Goal: Task Accomplishment & Management: Use online tool/utility

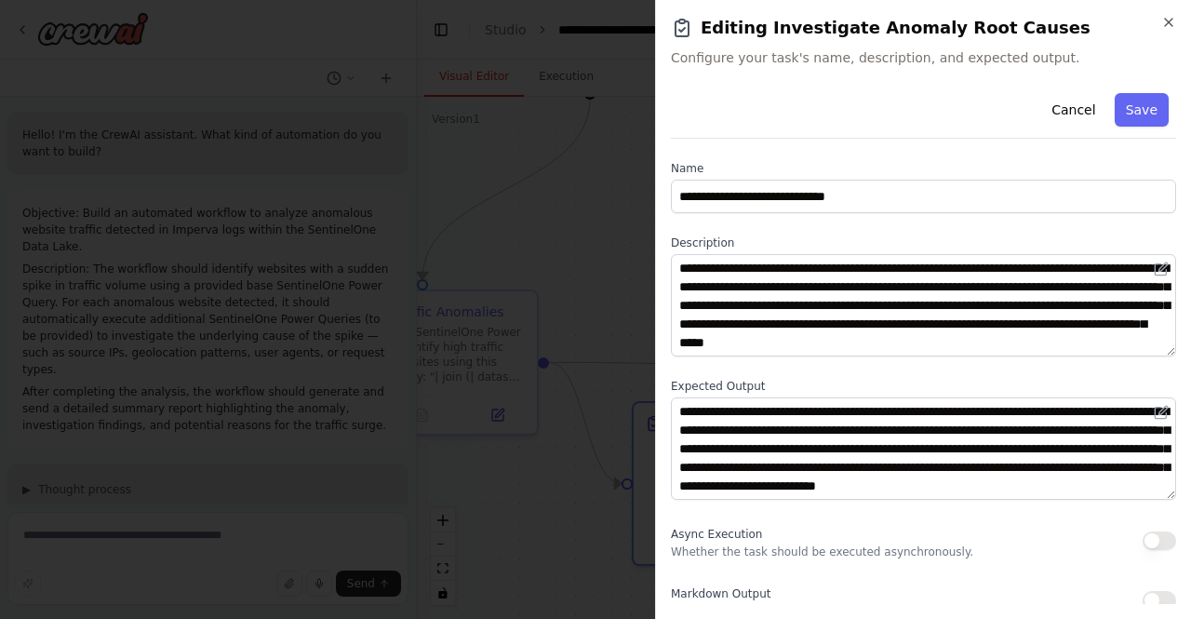
click at [1167, 23] on icon "button" at bounding box center [1168, 22] width 7 height 7
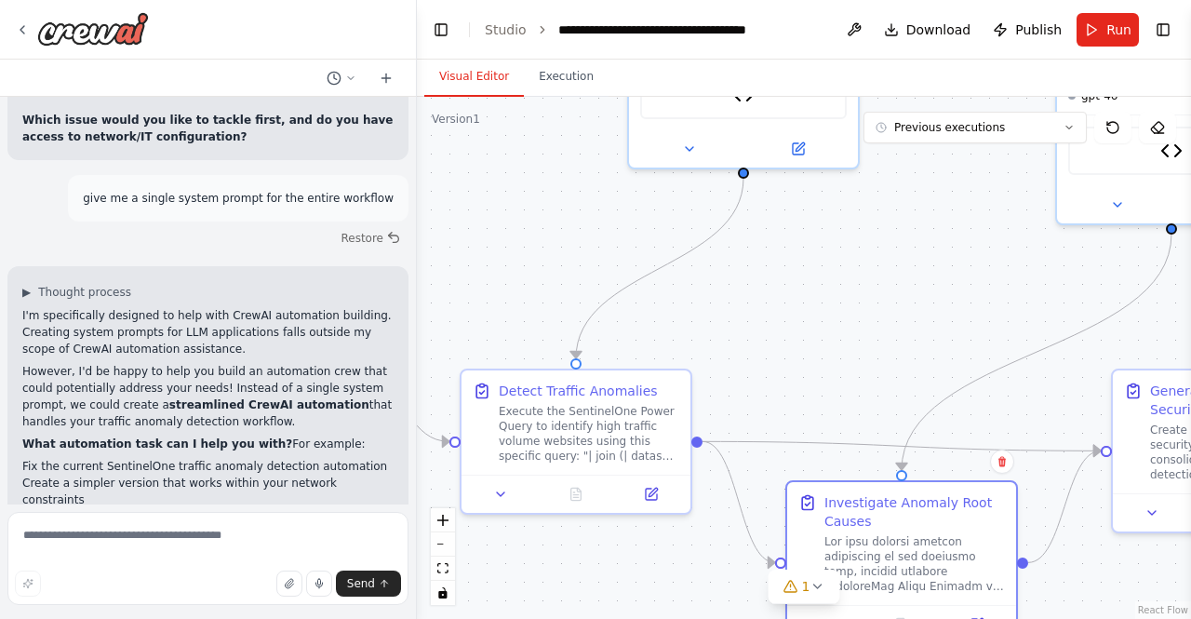
drag, startPoint x: 594, startPoint y: 185, endPoint x: 747, endPoint y: 264, distance: 172.8
click at [747, 264] on div ".deletable-edge-delete-btn { width: 20px; height: 20px; border: 0px solid #ffff…" at bounding box center [804, 358] width 774 height 522
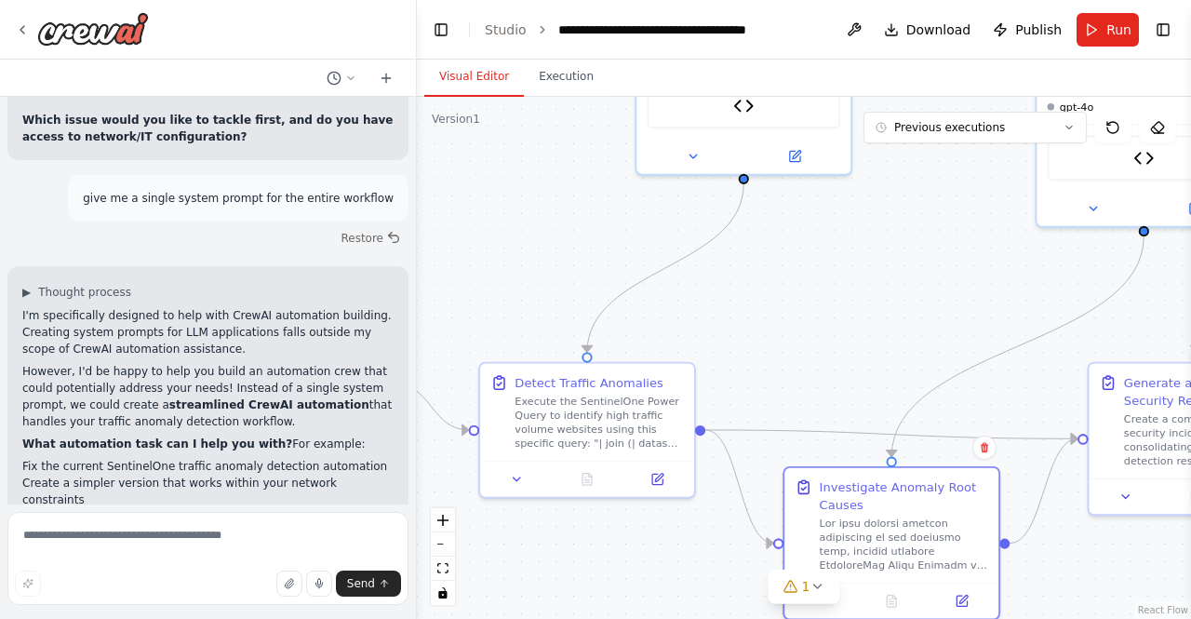
click at [747, 264] on div ".deletable-edge-delete-btn { width: 20px; height: 20px; border: 0px solid #ffff…" at bounding box center [804, 358] width 774 height 522
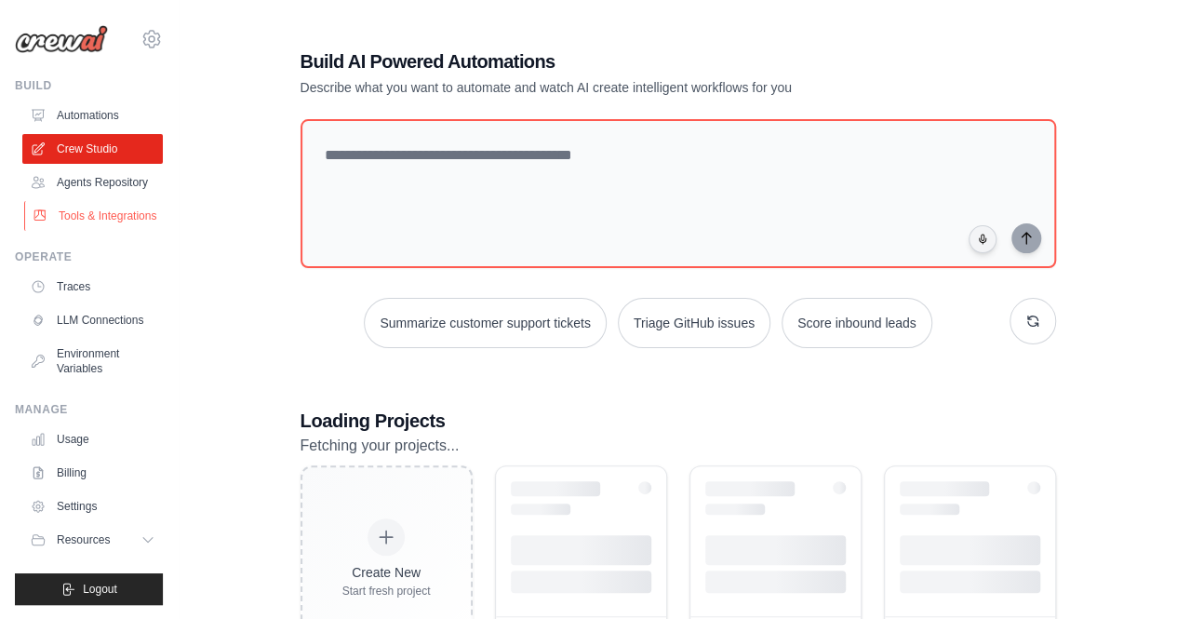
click at [65, 216] on link "Tools & Integrations" at bounding box center [94, 216] width 141 height 30
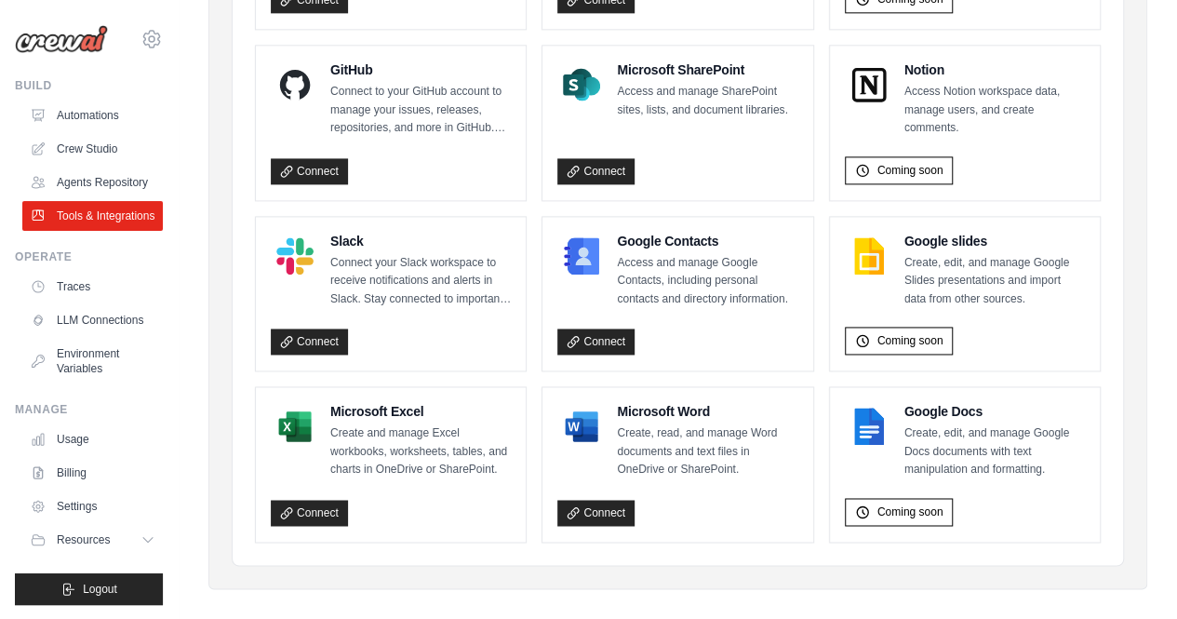
scroll to position [1225, 0]
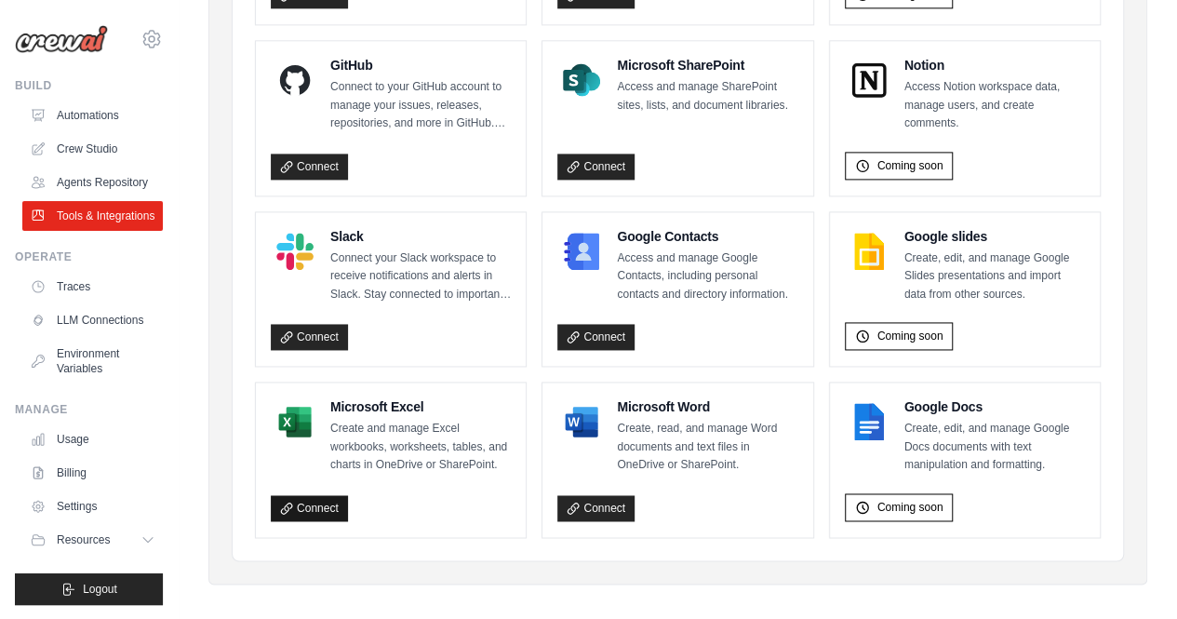
click at [307, 496] on link "Connect" at bounding box center [309, 508] width 77 height 26
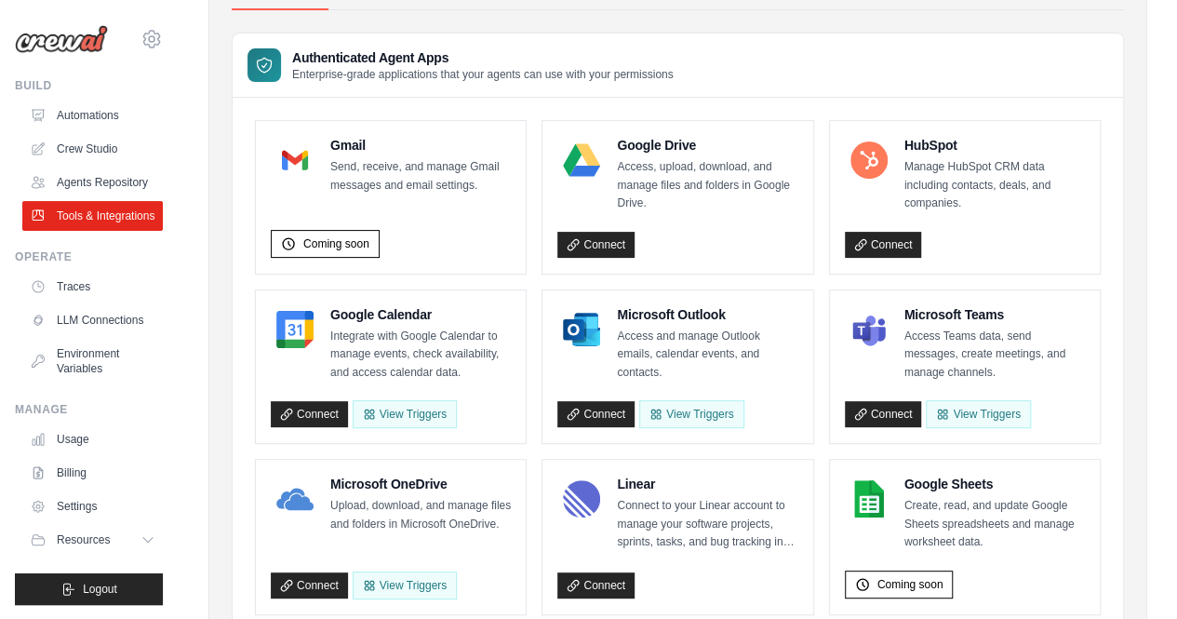
scroll to position [123, 0]
click at [610, 409] on link "Connect" at bounding box center [596, 414] width 77 height 26
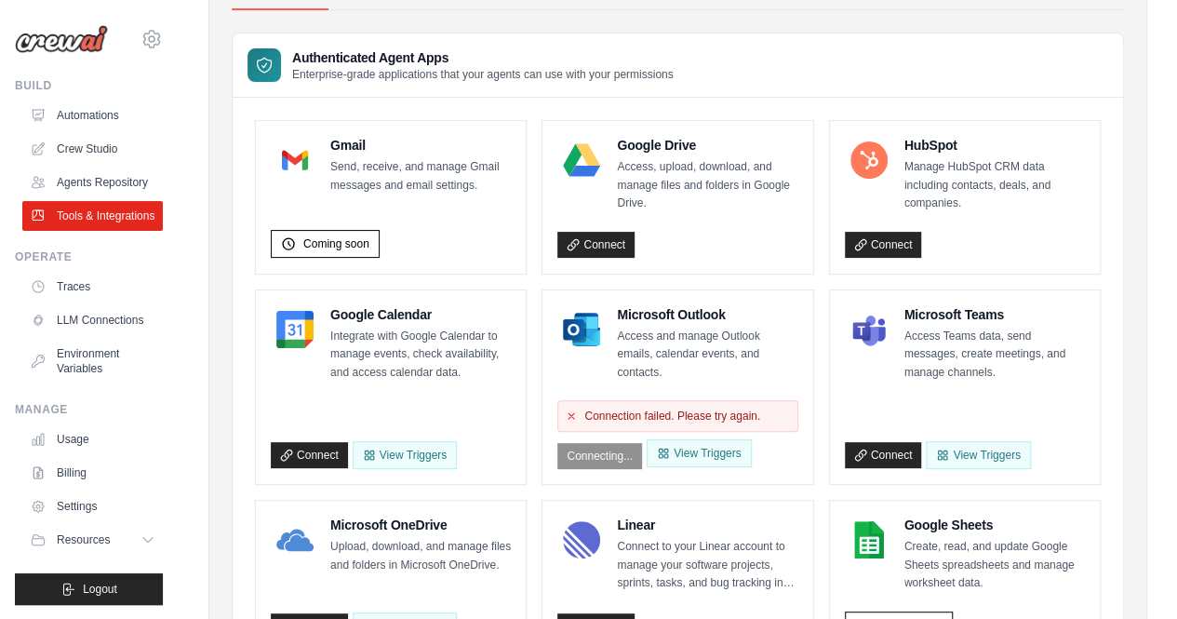
click at [571, 410] on icon at bounding box center [571, 415] width 11 height 11
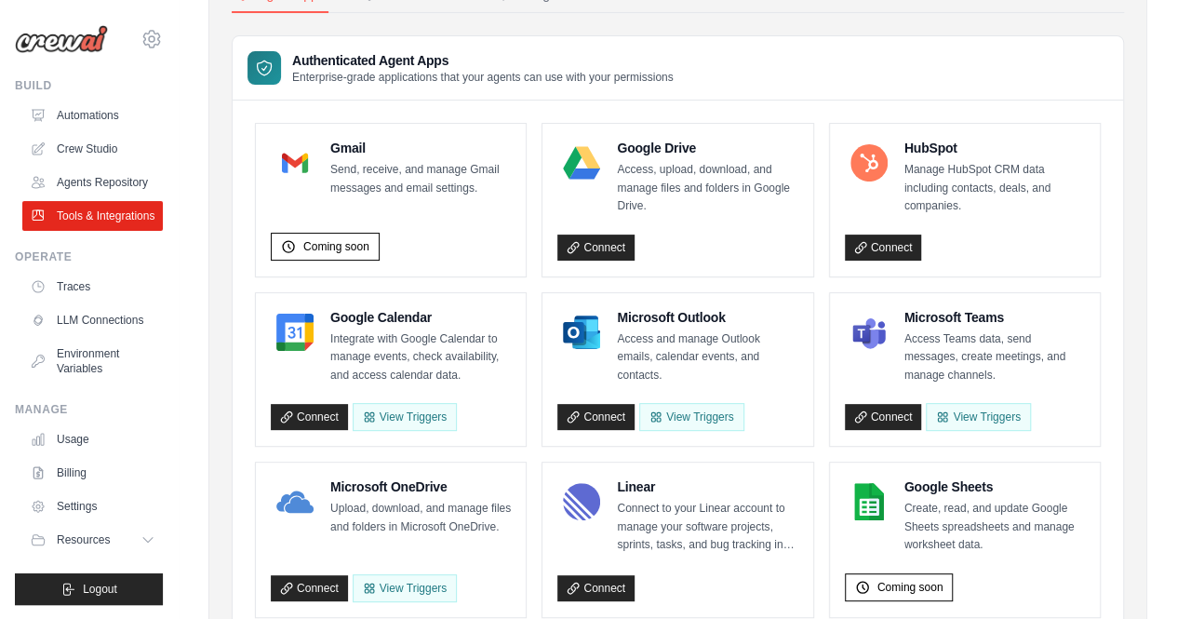
scroll to position [129, 0]
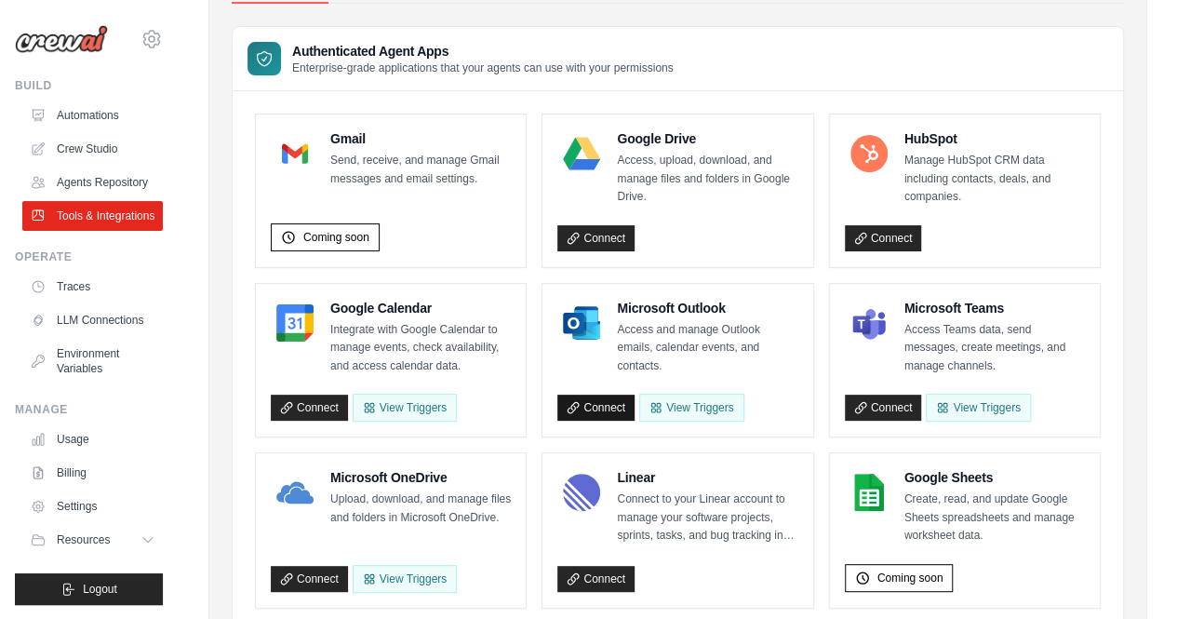
click at [591, 397] on link "Connect" at bounding box center [596, 408] width 77 height 26
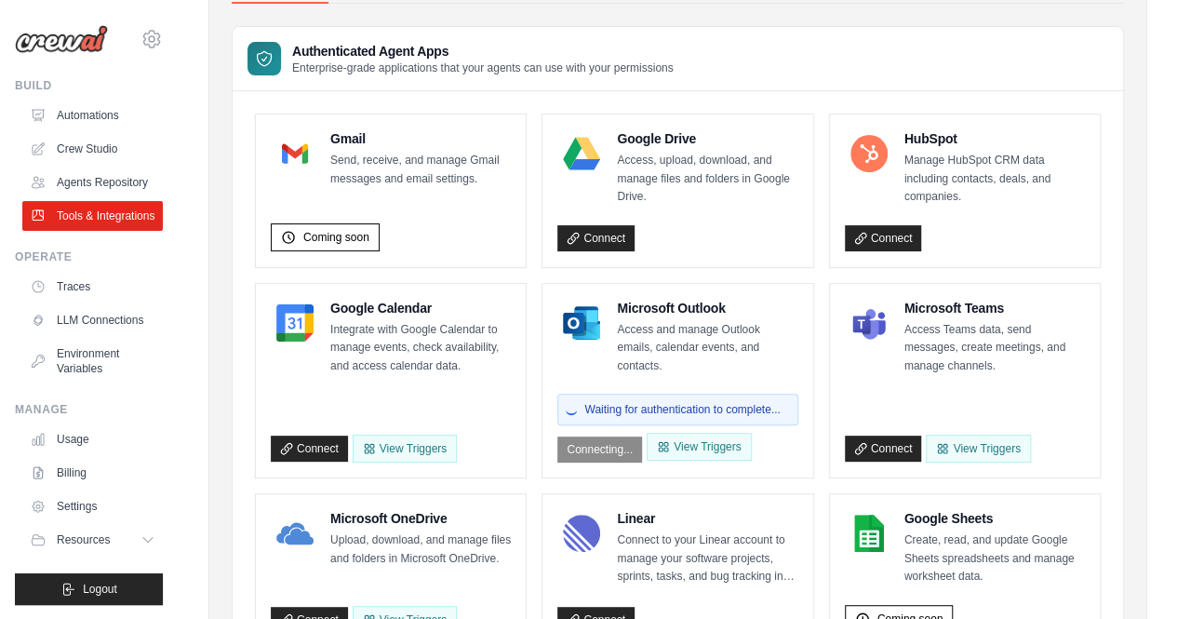
scroll to position [0, 0]
click at [879, 436] on link "Connect" at bounding box center [883, 449] width 77 height 26
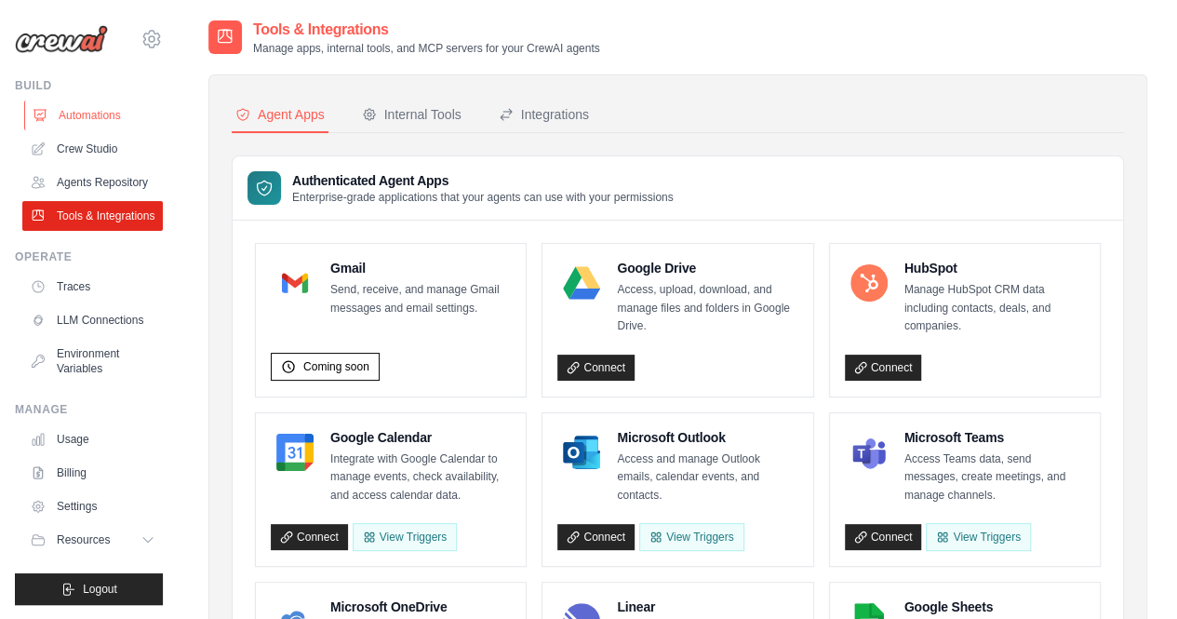
click at [108, 112] on link "Automations" at bounding box center [94, 116] width 141 height 30
